Goal: Information Seeking & Learning: Learn about a topic

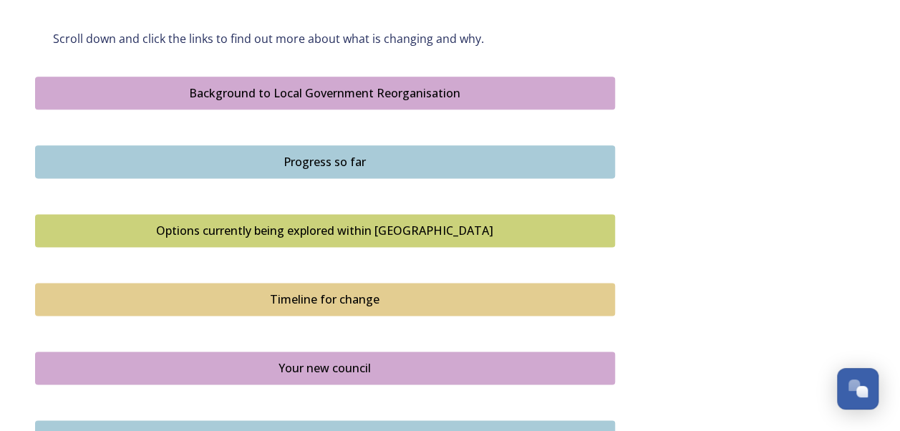
scroll to position [843, 0]
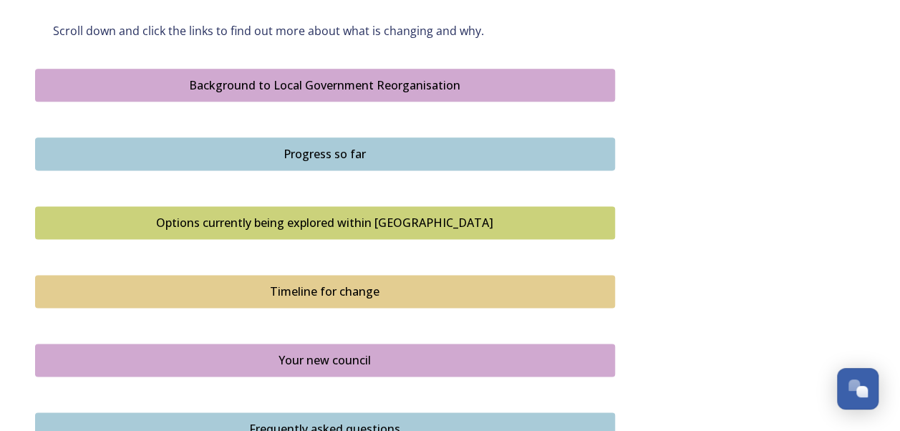
click at [385, 80] on div "Background to Local Government Reorganisation" at bounding box center [325, 85] width 564 height 17
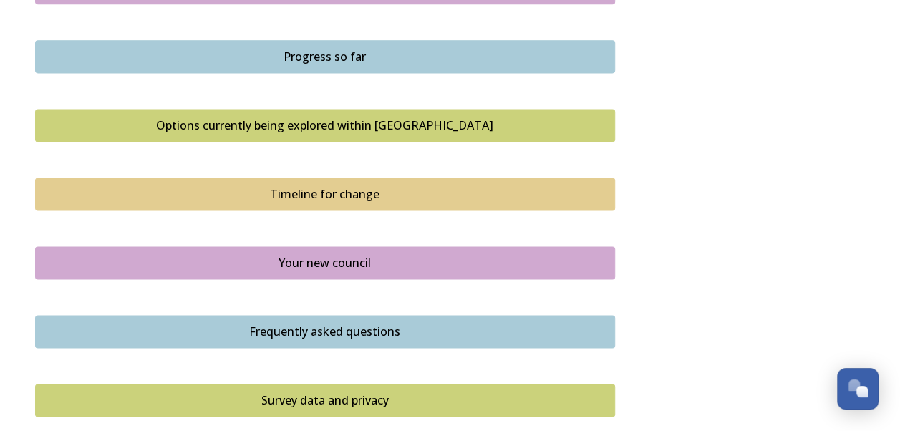
scroll to position [941, 0]
click at [328, 190] on div "Timeline for change" at bounding box center [325, 193] width 564 height 17
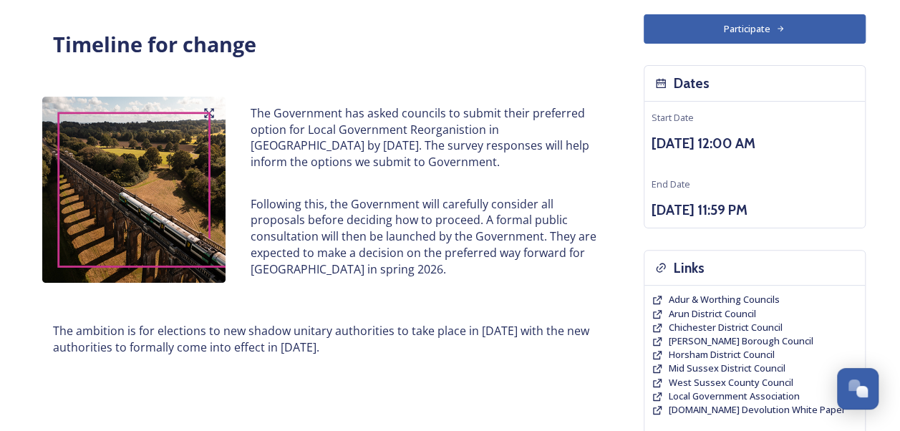
scroll to position [92, 0]
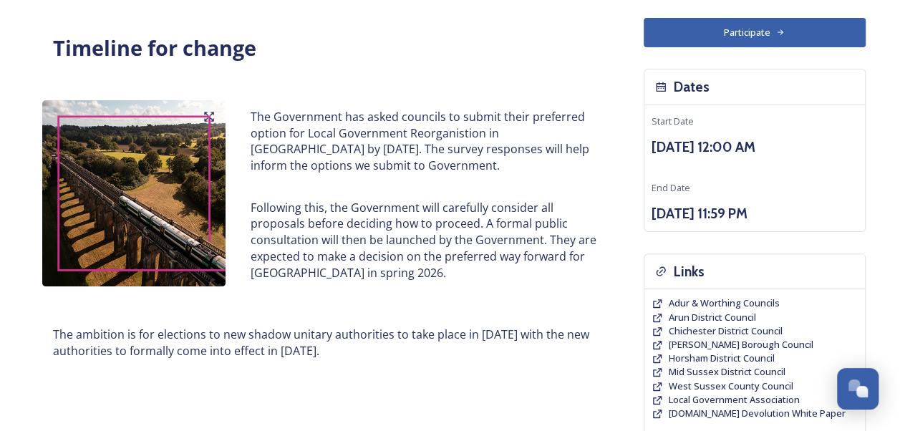
drag, startPoint x: 359, startPoint y: 353, endPoint x: 53, endPoint y: 335, distance: 307.0
click at [53, 335] on p "The ambition is for elections to new shadow unitary authorities to take place i…" at bounding box center [325, 343] width 544 height 32
drag, startPoint x: 53, startPoint y: 335, endPoint x: 64, endPoint y: 337, distance: 11.5
copy p "The ambition is for elections to new shadow unitary authorities to take place i…"
click at [325, 246] on p "Following this, the Government will carefully consider all proposals before dec…" at bounding box center [424, 241] width 346 height 82
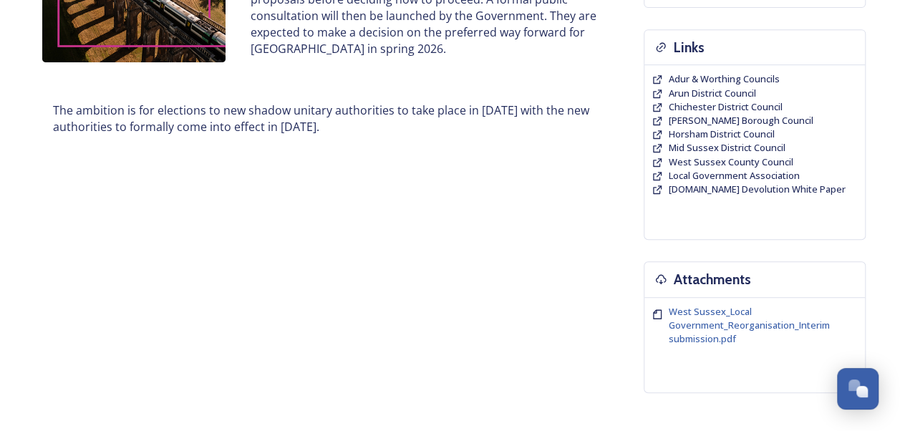
scroll to position [57, 0]
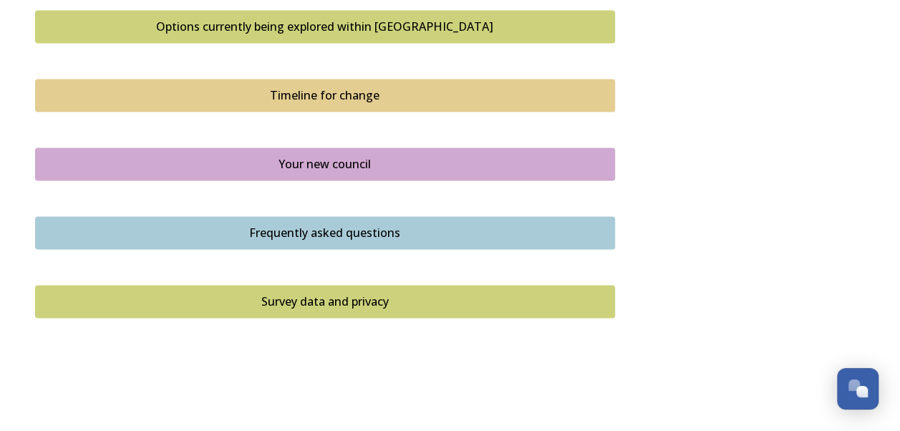
scroll to position [1040, 0]
click at [338, 170] on button "Your new council" at bounding box center [325, 163] width 580 height 33
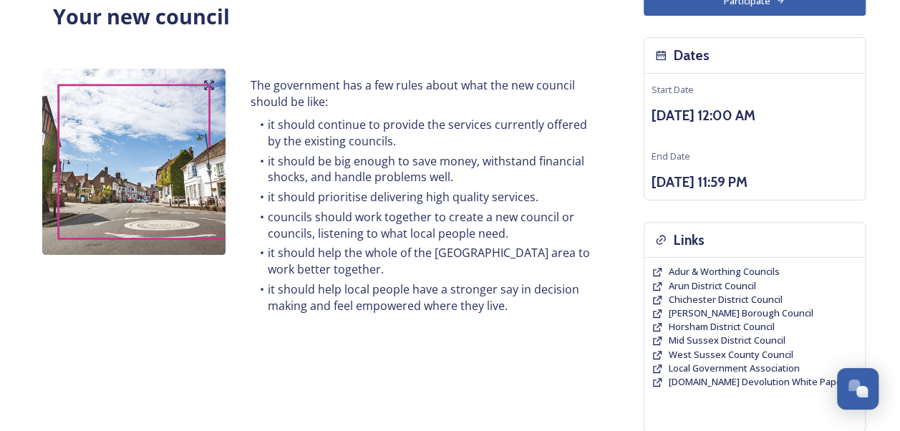
scroll to position [125, 0]
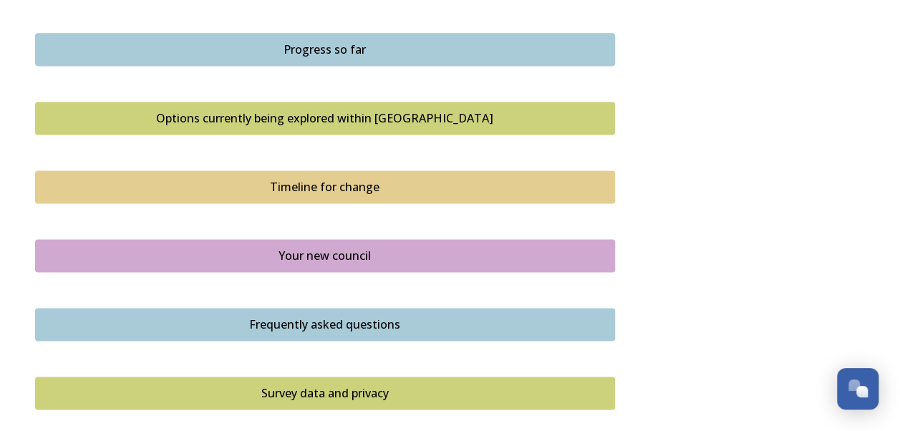
scroll to position [947, 0]
click at [331, 122] on div "Options currently being explored within [GEOGRAPHIC_DATA]" at bounding box center [325, 118] width 564 height 17
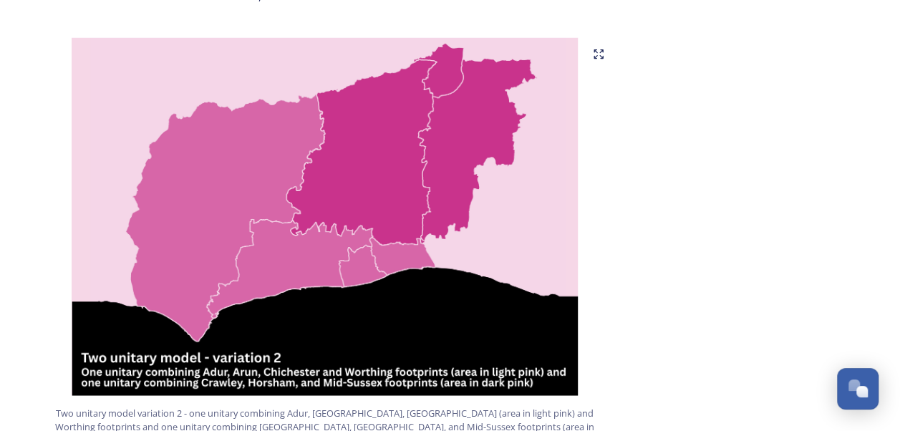
scroll to position [1592, 0]
